Goal: Navigation & Orientation: Find specific page/section

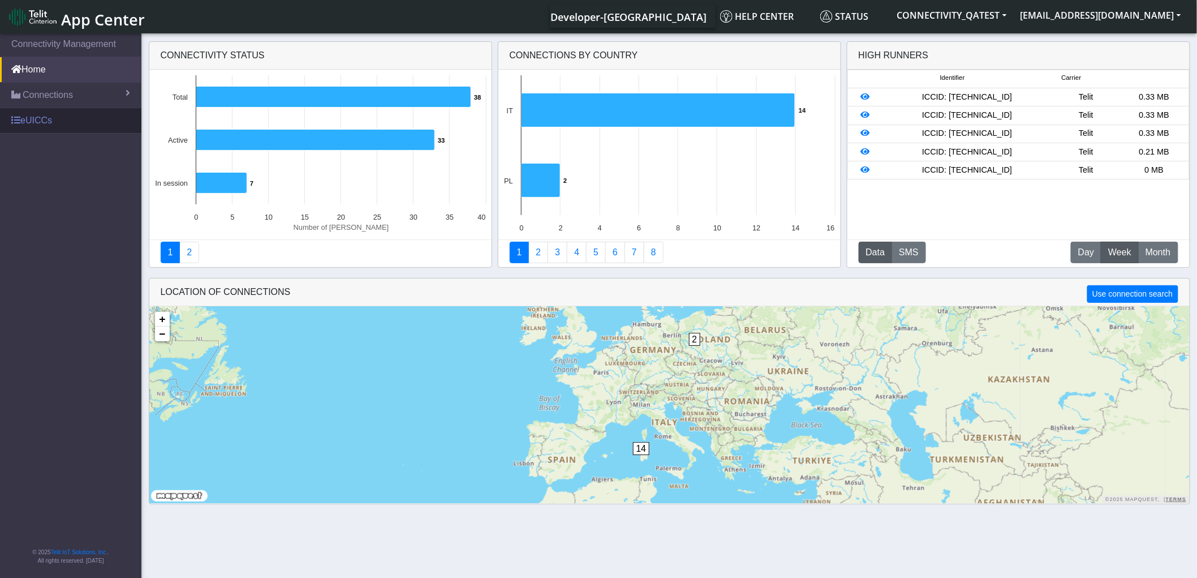
click at [33, 113] on link "eUICCs" at bounding box center [70, 120] width 141 height 25
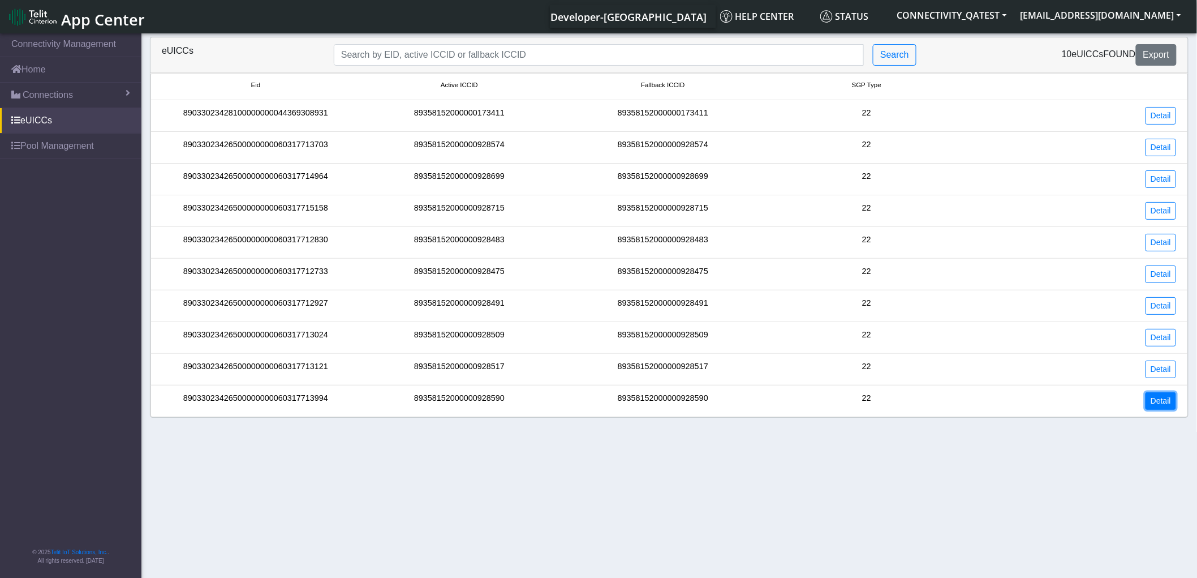
click at [1157, 399] on link "Detail" at bounding box center [1161, 401] width 31 height 18
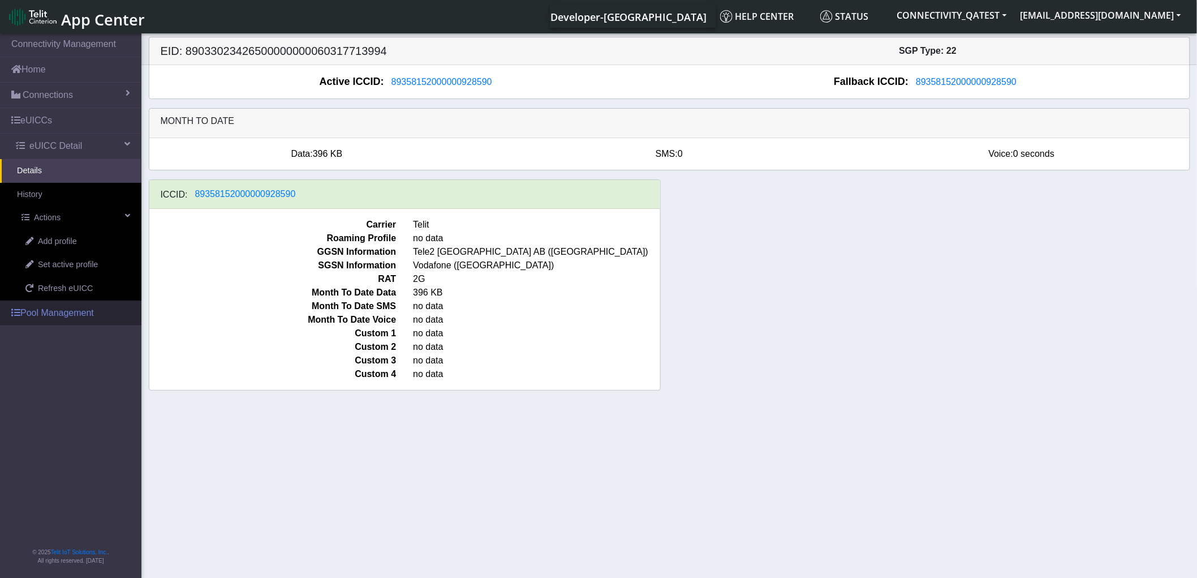
click at [68, 311] on link "Pool Management" at bounding box center [70, 312] width 141 height 25
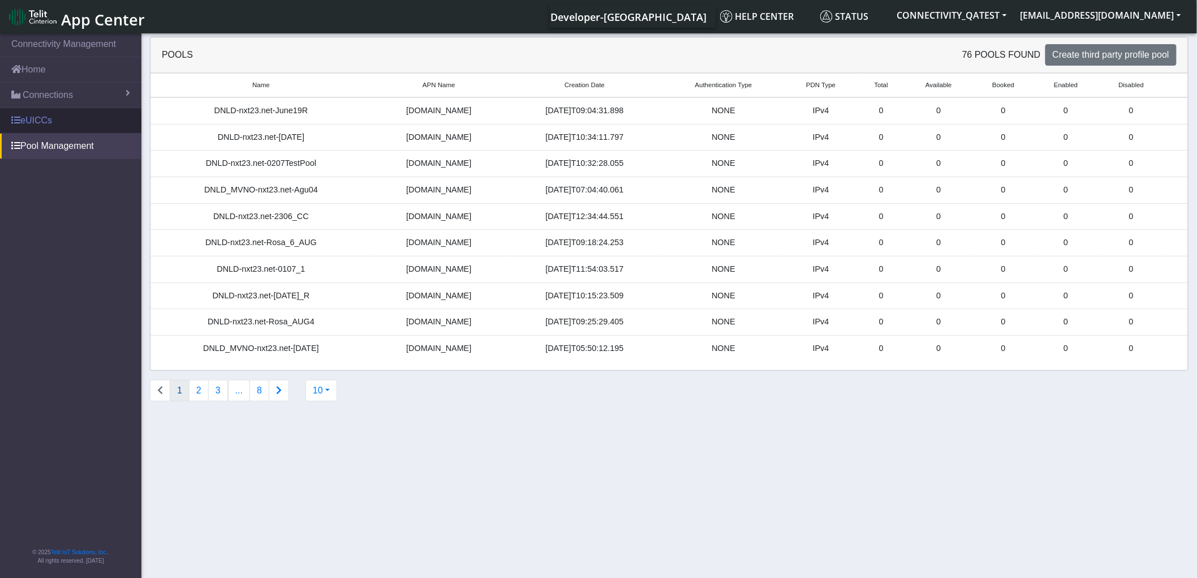
click at [38, 119] on link "eUICCs" at bounding box center [70, 120] width 141 height 25
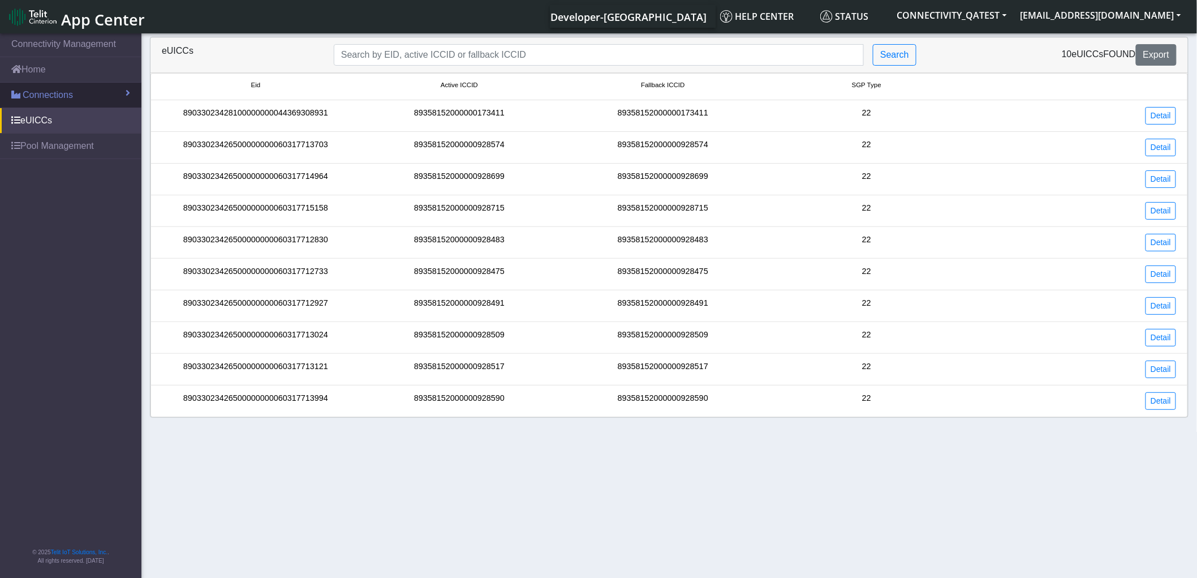
click at [93, 94] on link "Connections" at bounding box center [70, 95] width 141 height 25
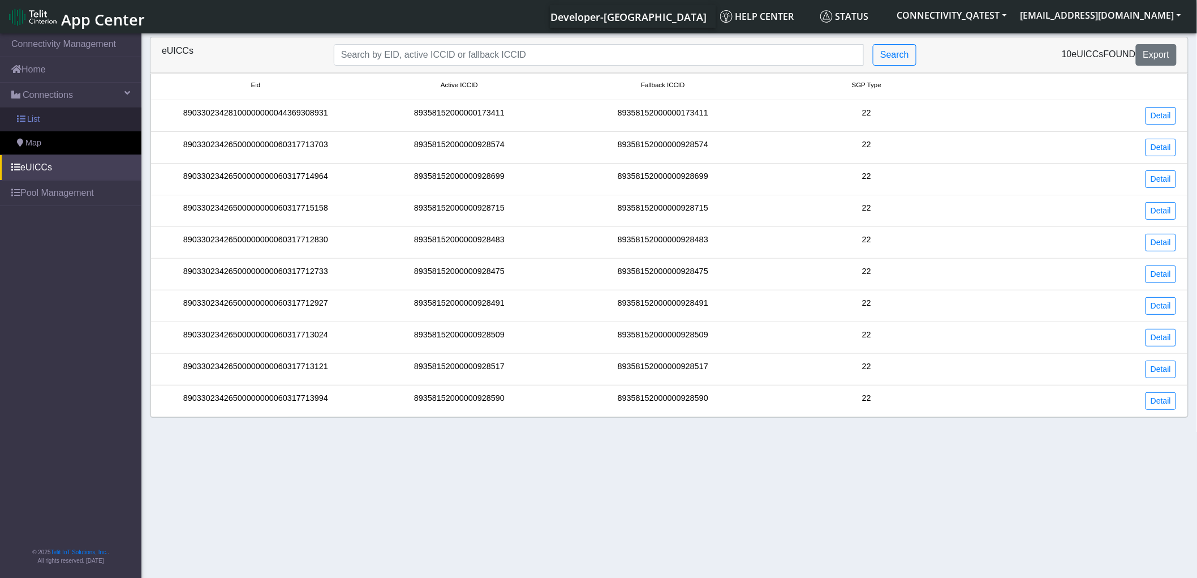
click at [36, 122] on span "List" at bounding box center [33, 119] width 12 height 12
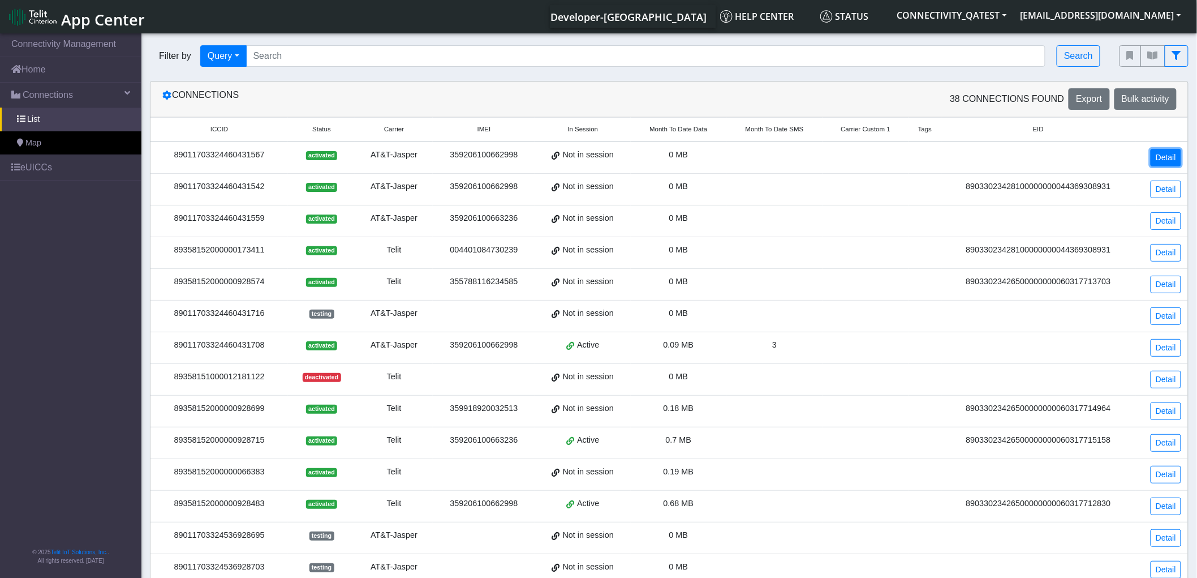
click at [1171, 158] on link "Detail" at bounding box center [1166, 158] width 31 height 18
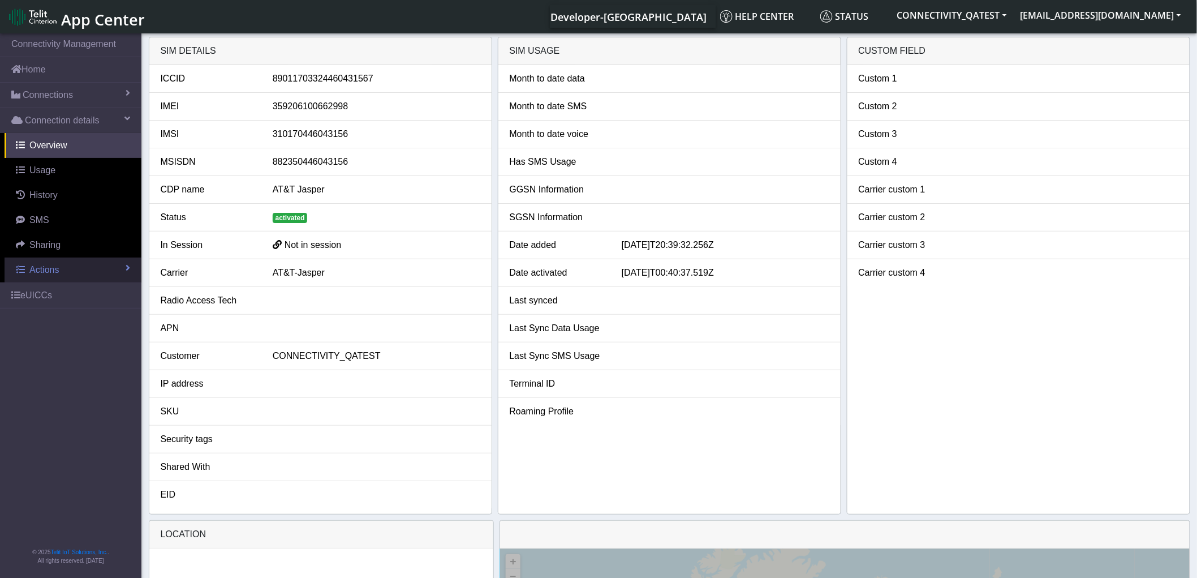
click at [91, 270] on link "Actions" at bounding box center [73, 269] width 137 height 25
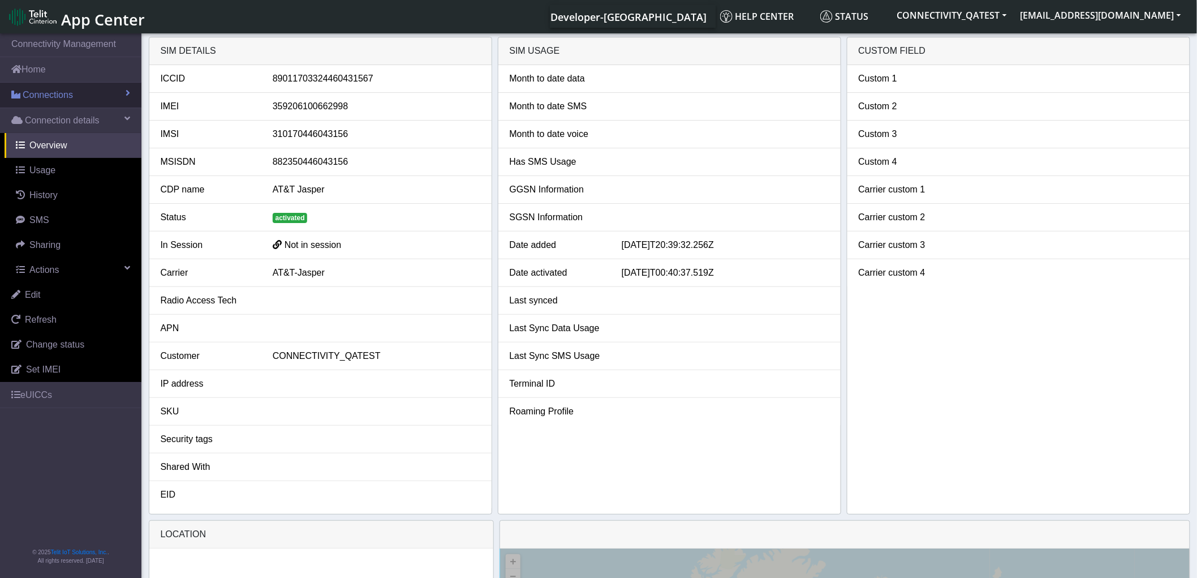
click at [119, 92] on link "Connections" at bounding box center [70, 95] width 141 height 25
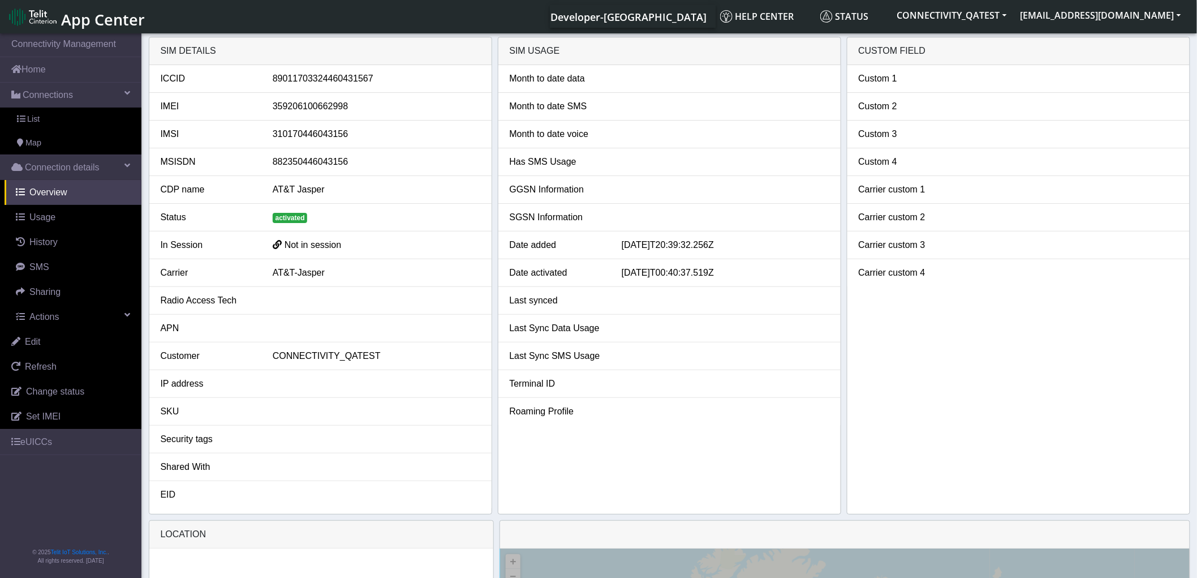
click at [88, 19] on span "App Center" at bounding box center [103, 19] width 84 height 21
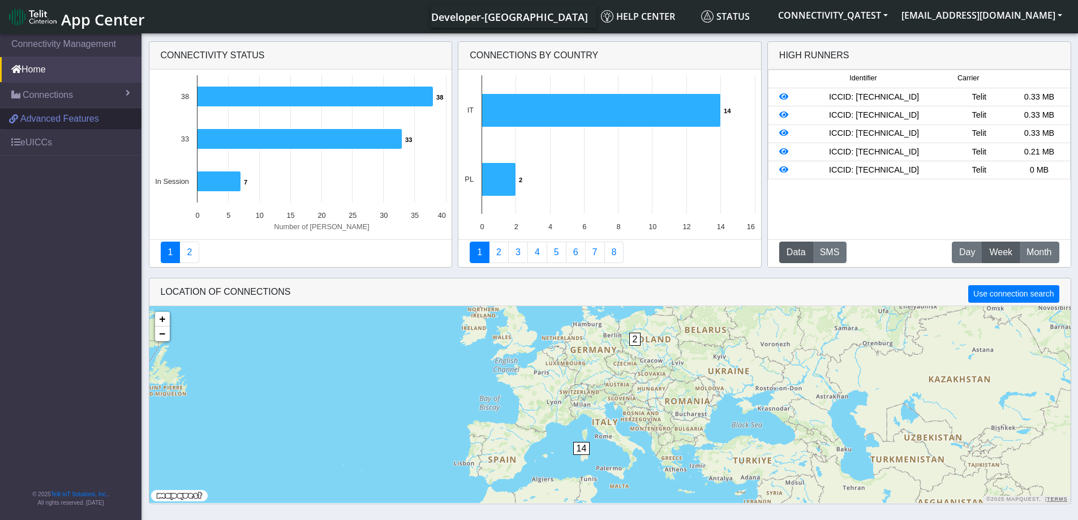
click at [36, 120] on span "Advanced Features" at bounding box center [59, 119] width 79 height 14
